Goal: Find specific page/section: Find specific page/section

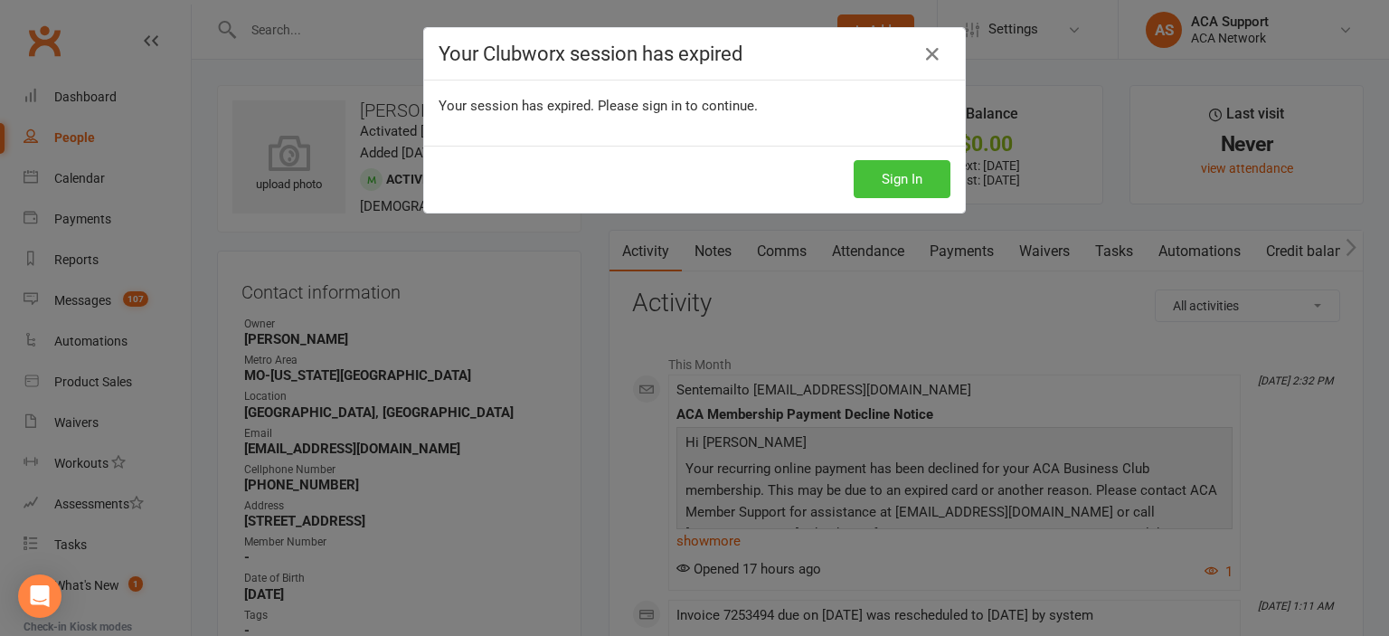
click at [887, 176] on button "Sign In" at bounding box center [902, 179] width 97 height 38
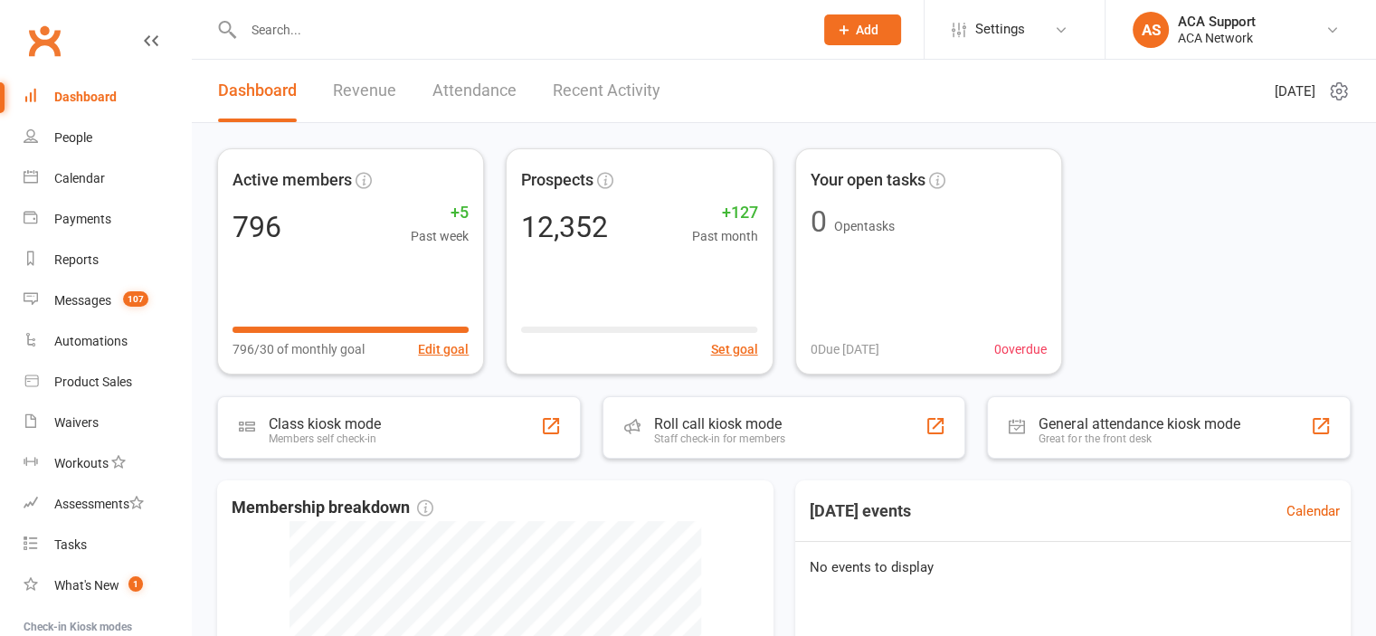
click at [346, 24] on input "text" at bounding box center [519, 29] width 563 height 25
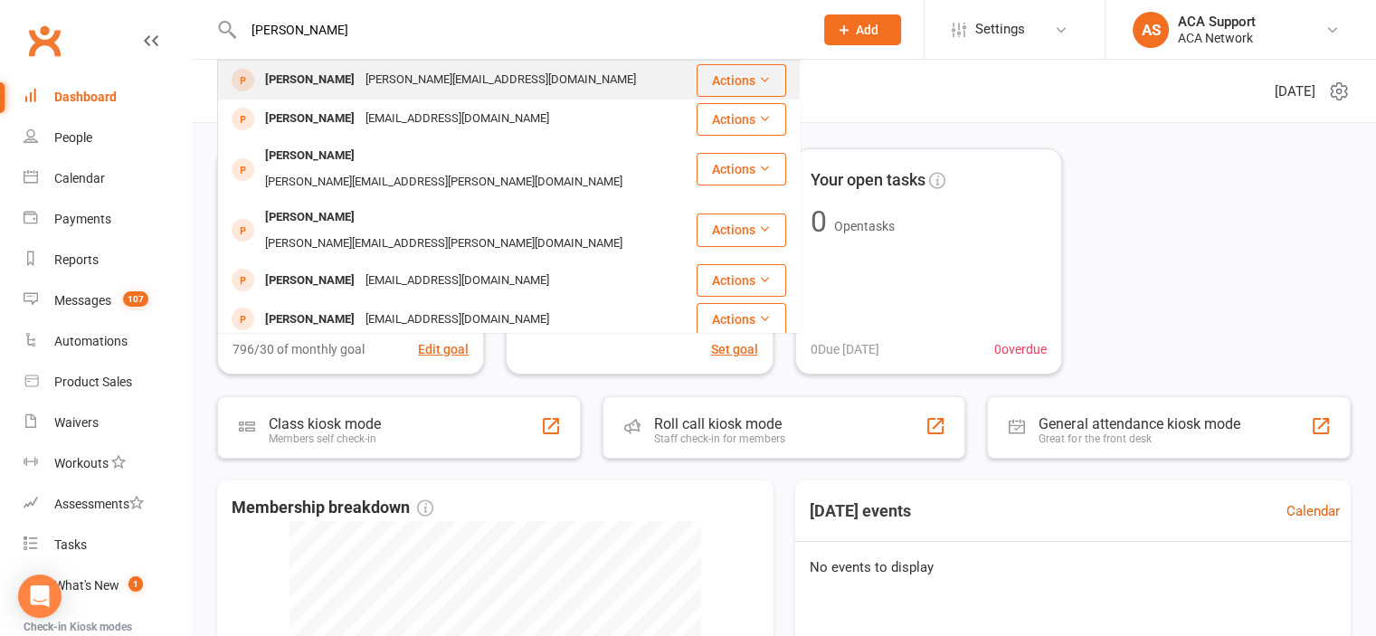
type input "[PERSON_NAME]"
click at [360, 75] on div "[PERSON_NAME][EMAIL_ADDRESS][DOMAIN_NAME]" at bounding box center [500, 80] width 281 height 26
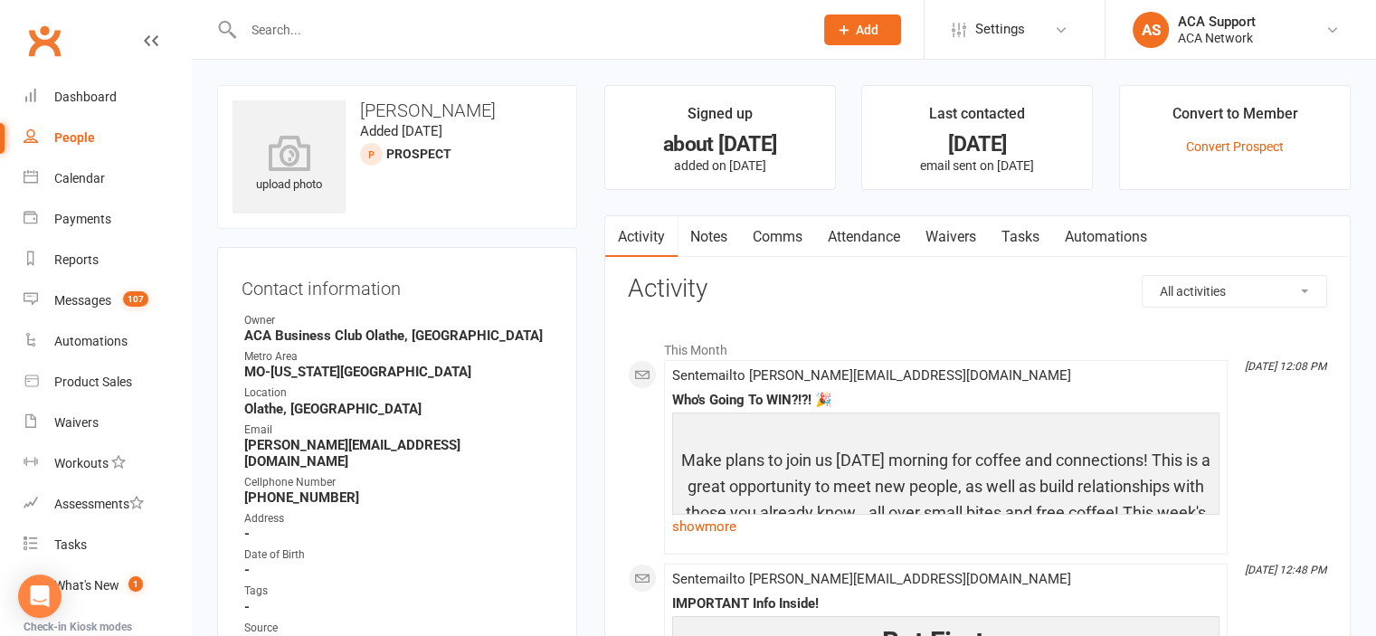
click at [590, 31] on input "text" at bounding box center [519, 29] width 563 height 25
drag, startPoint x: 420, startPoint y: 297, endPoint x: 275, endPoint y: 19, distance: 313.1
click at [275, 19] on input "text" at bounding box center [519, 29] width 563 height 25
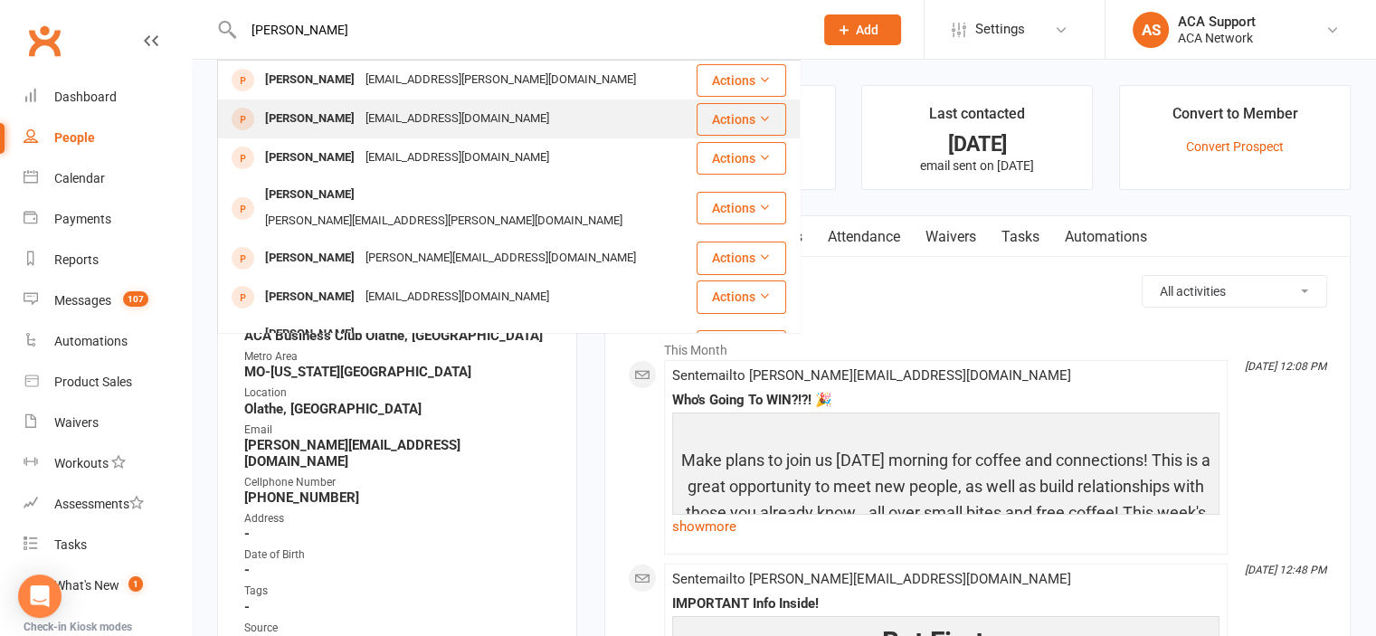
type input "[PERSON_NAME]"
click at [360, 107] on div "[EMAIL_ADDRESS][DOMAIN_NAME]" at bounding box center [457, 119] width 194 height 26
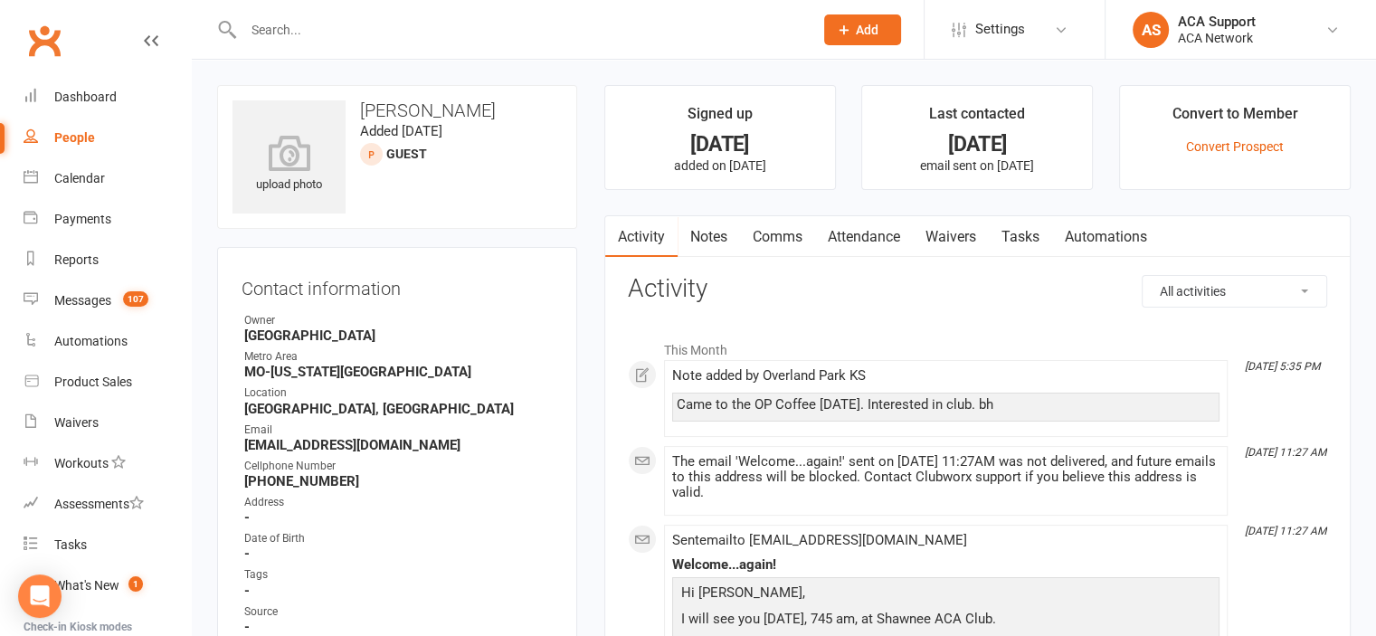
click at [702, 234] on link "Notes" at bounding box center [708, 237] width 62 height 42
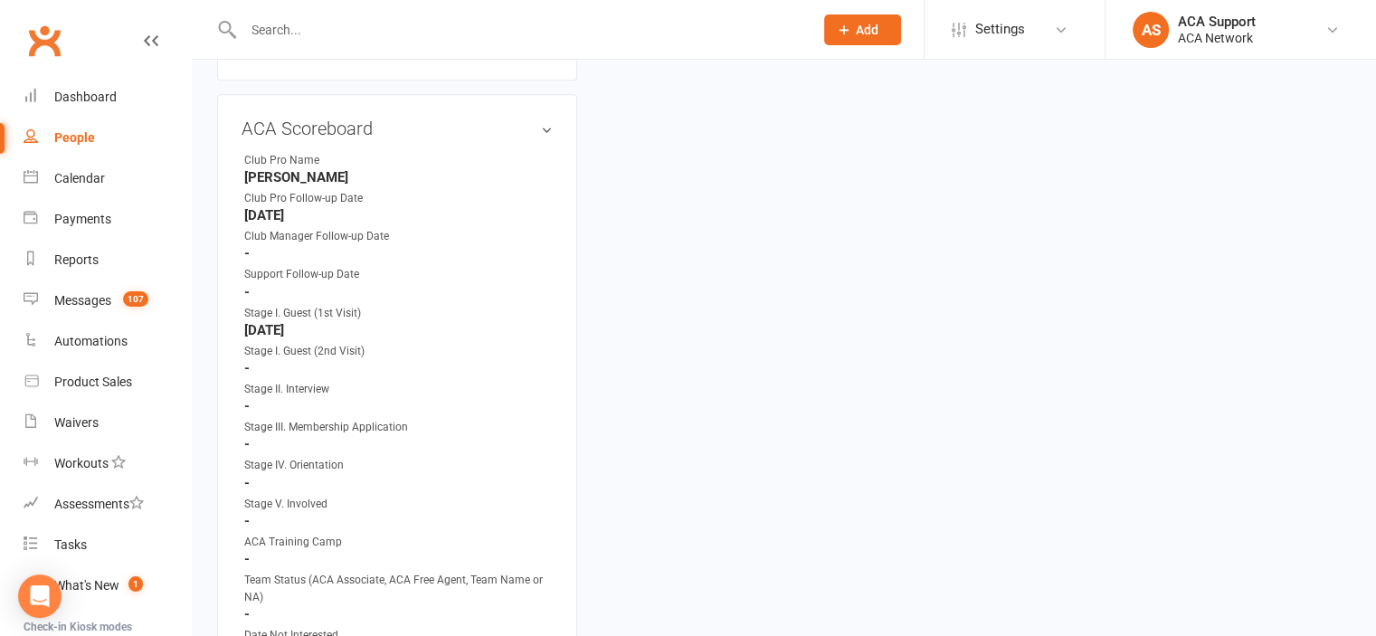
scroll to position [858, 0]
click at [318, 21] on input "text" at bounding box center [519, 29] width 563 height 25
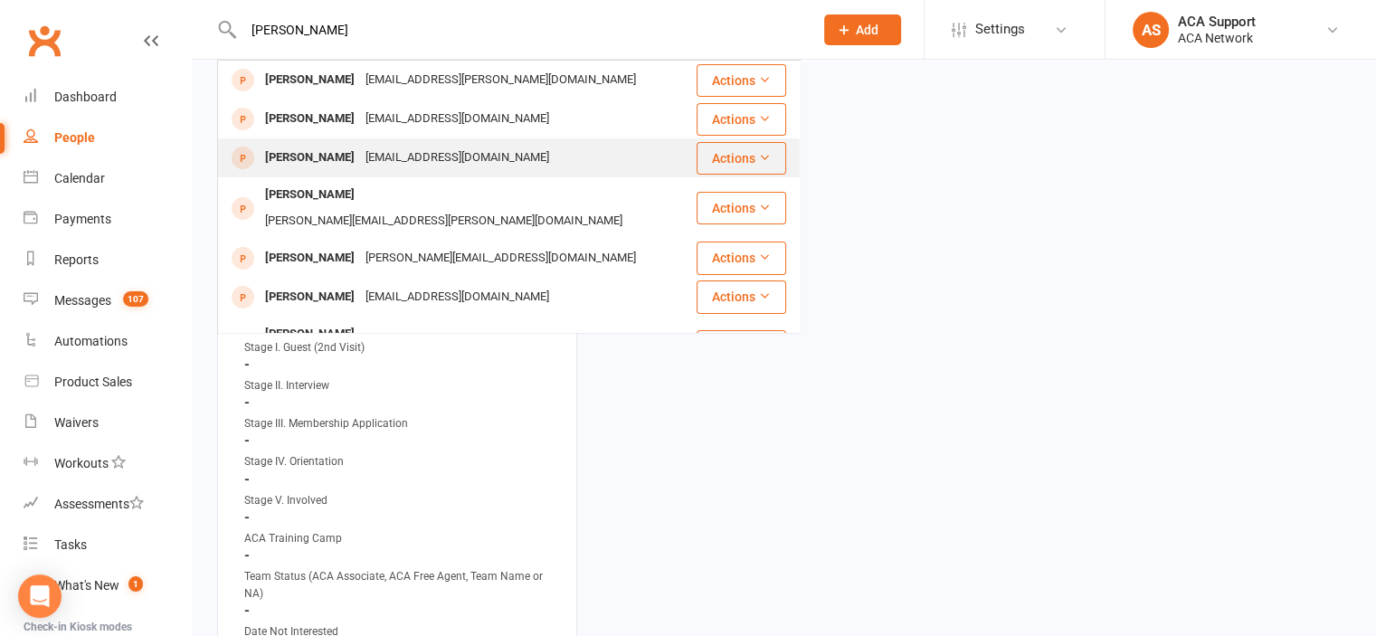
type input "[PERSON_NAME]"
click at [308, 164] on div "[PERSON_NAME]" at bounding box center [310, 158] width 100 height 26
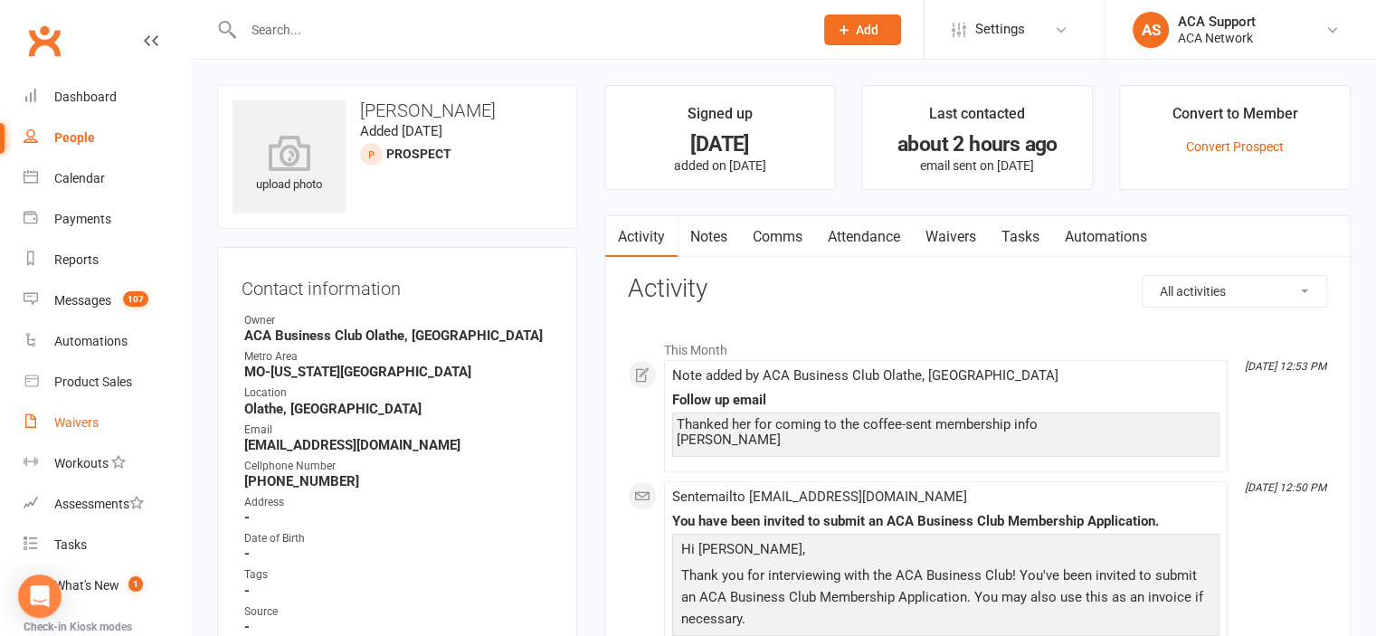
click at [65, 432] on link "Waivers" at bounding box center [107, 422] width 167 height 41
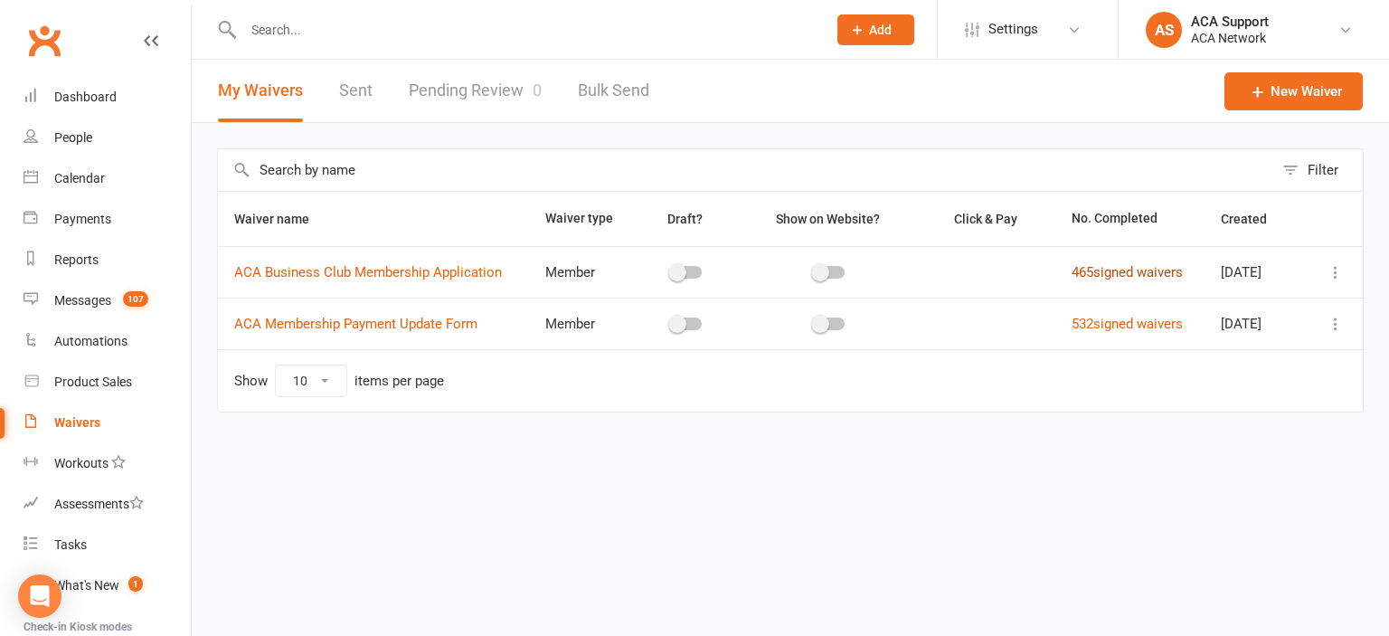
click at [1125, 270] on link "465 signed waivers" at bounding box center [1127, 272] width 111 height 16
